Goal: Find specific page/section: Find specific page/section

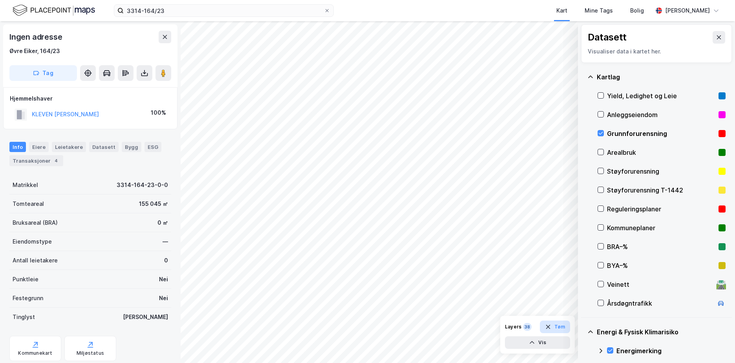
click at [562, 327] on button "Tøm" at bounding box center [555, 326] width 30 height 13
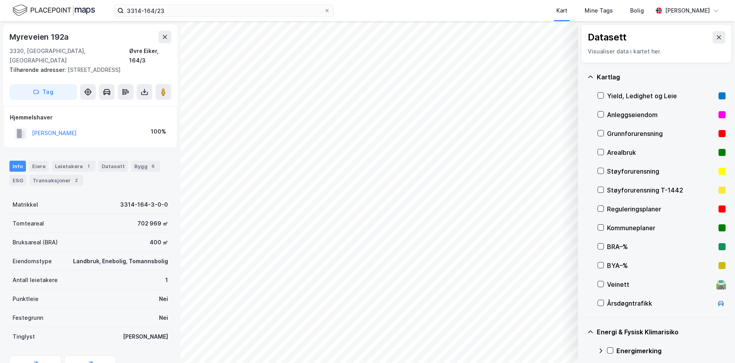
scroll to position [91, 0]
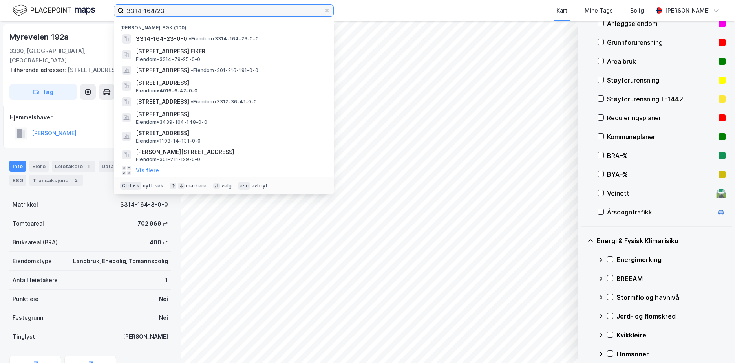
drag, startPoint x: 183, startPoint y: 9, endPoint x: 146, endPoint y: 7, distance: 37.7
click at [146, 7] on input "3314-164/23" at bounding box center [224, 11] width 200 height 12
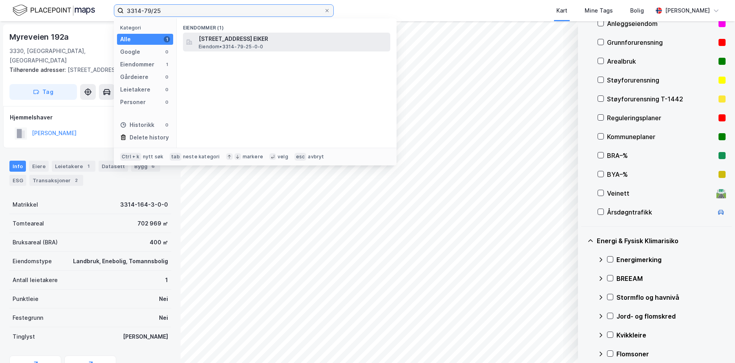
type input "3314-79/25"
click at [241, 43] on span "[STREET_ADDRESS] EIKER" at bounding box center [293, 38] width 188 height 9
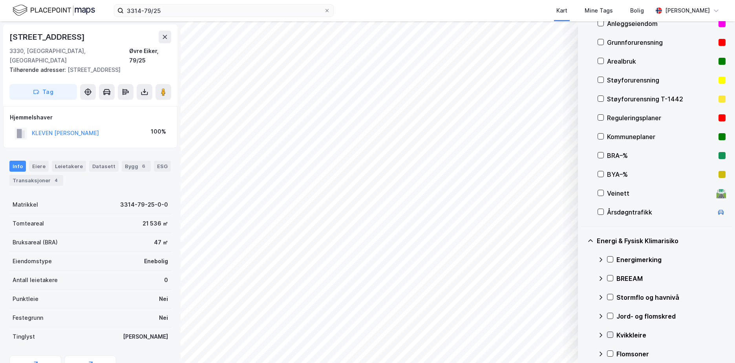
click at [611, 335] on icon at bounding box center [609, 334] width 5 height 5
click at [560, 327] on button "Tøm" at bounding box center [555, 326] width 30 height 13
